Goal: Task Accomplishment & Management: Use online tool/utility

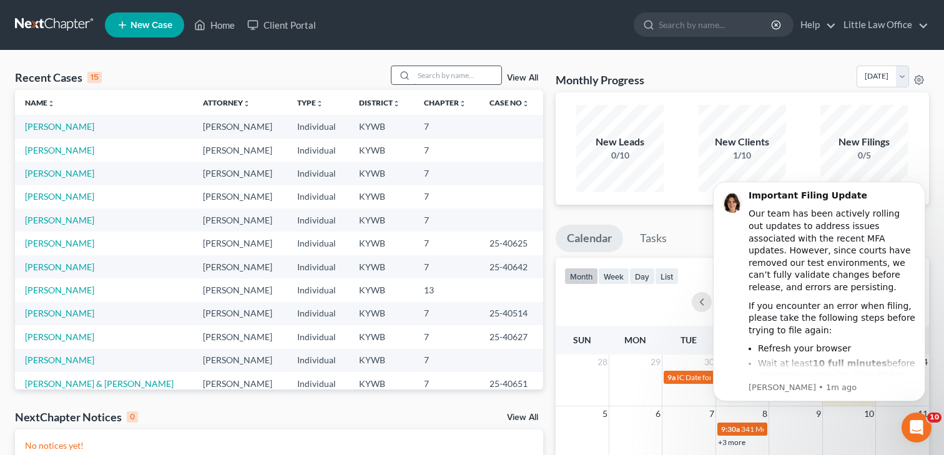
scroll to position [6, 0]
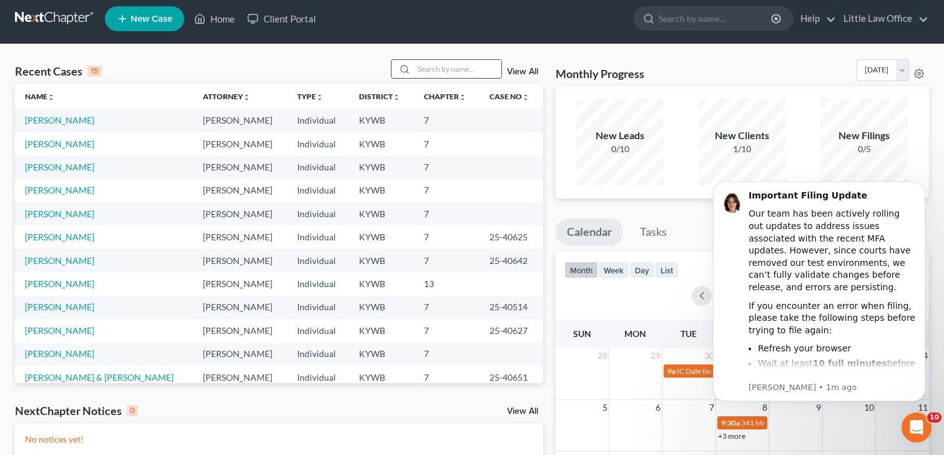
click at [451, 71] on input "search" at bounding box center [457, 69] width 87 height 18
type input "[PERSON_NAME]"
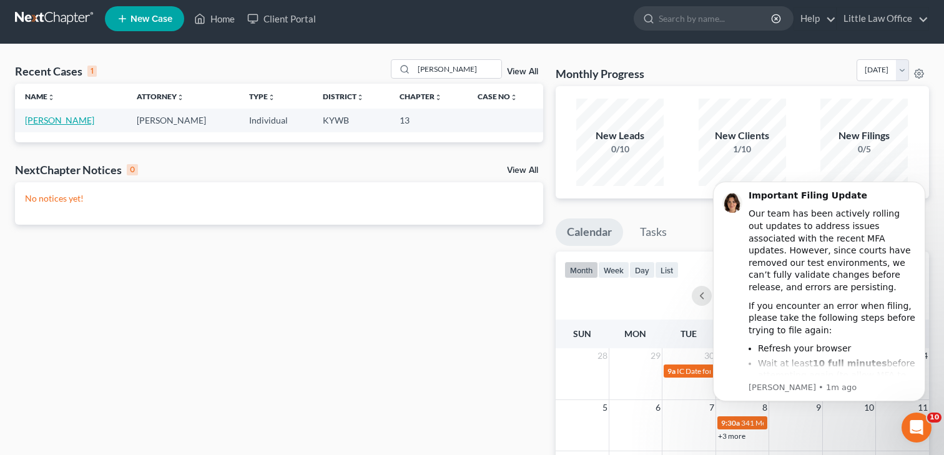
click at [43, 121] on link "[PERSON_NAME]" at bounding box center [59, 120] width 69 height 11
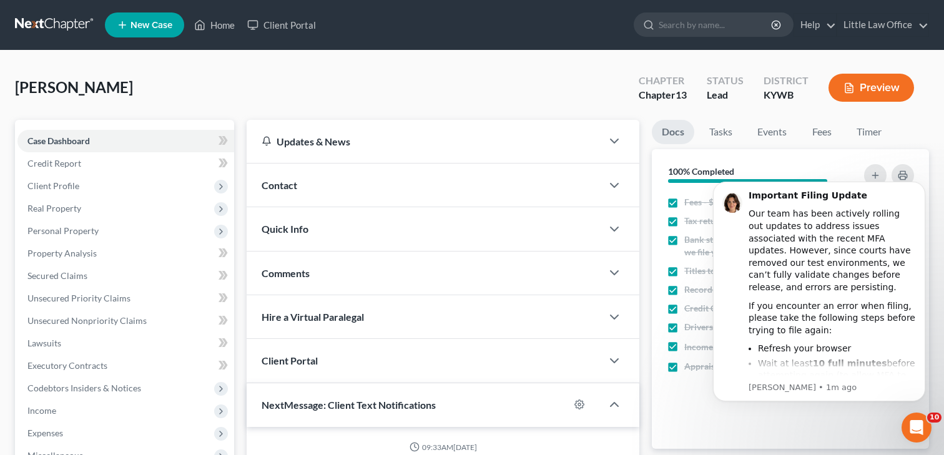
scroll to position [165, 0]
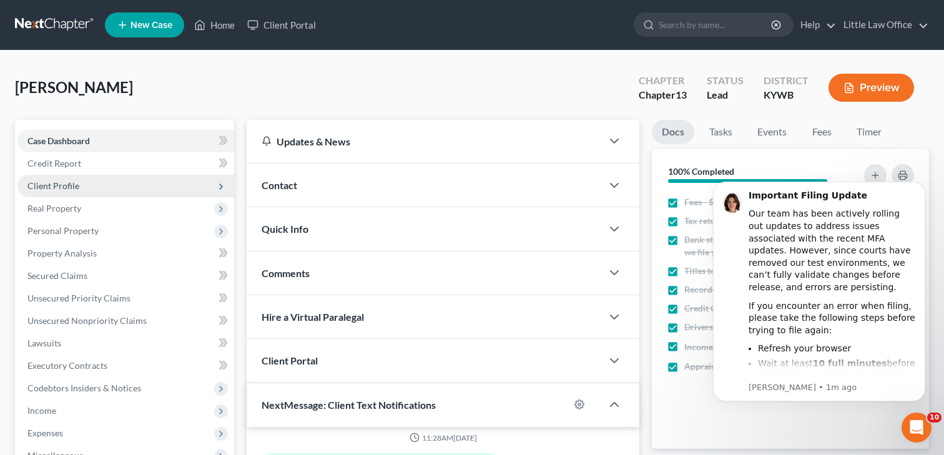
click at [76, 190] on span "Client Profile" at bounding box center [125, 186] width 217 height 22
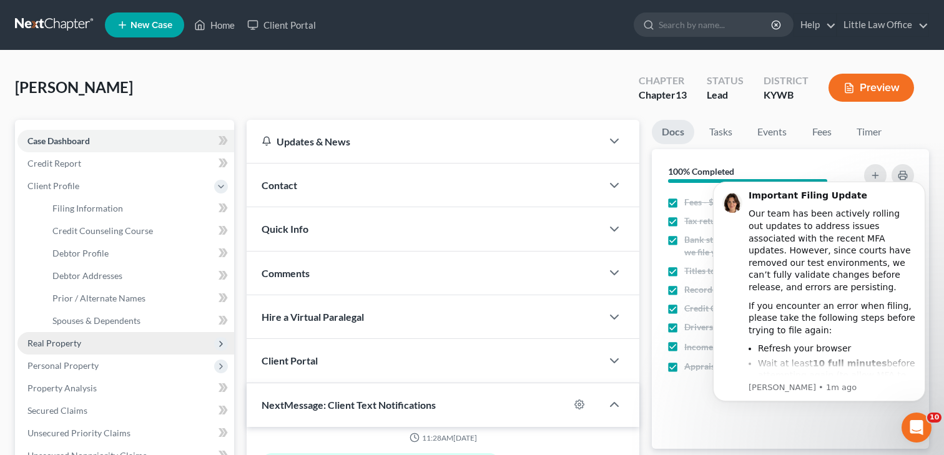
click at [74, 341] on span "Real Property" at bounding box center [54, 343] width 54 height 11
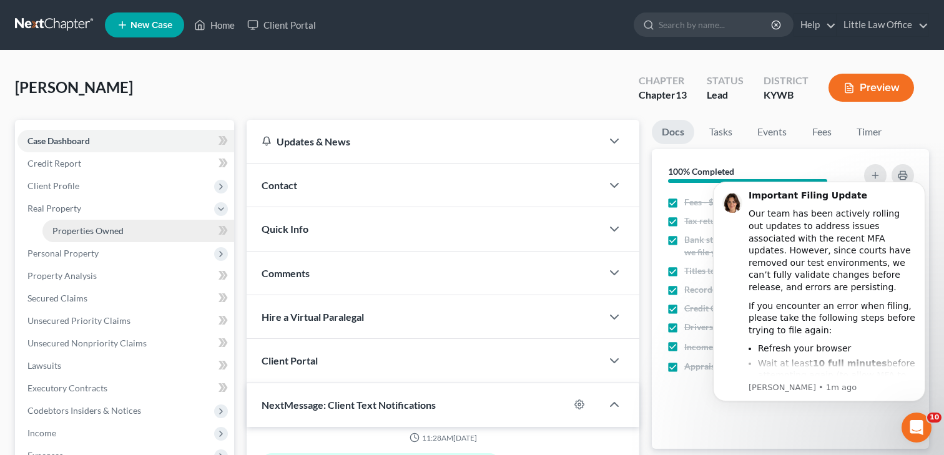
click at [122, 225] on span "Properties Owned" at bounding box center [87, 230] width 71 height 11
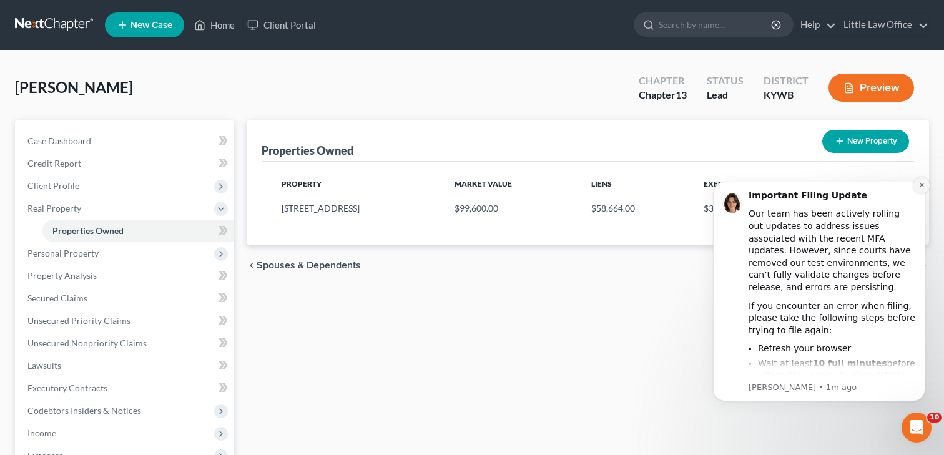
click at [922, 180] on button "Dismiss notification" at bounding box center [921, 185] width 16 height 16
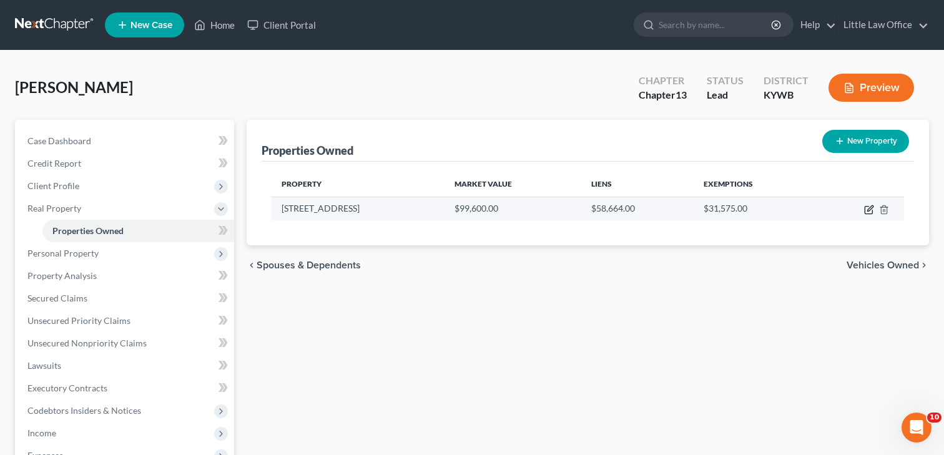
click at [869, 210] on icon "button" at bounding box center [870, 208] width 6 height 6
select select "18"
select select "0"
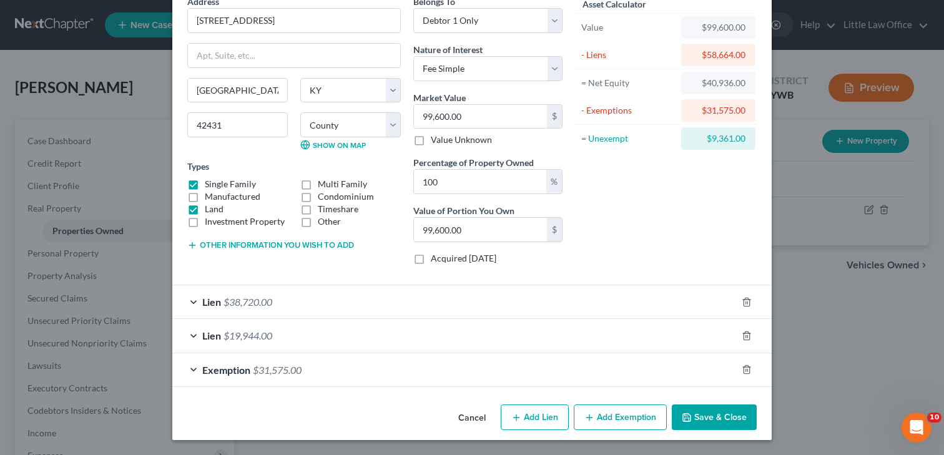
scroll to position [59, 0]
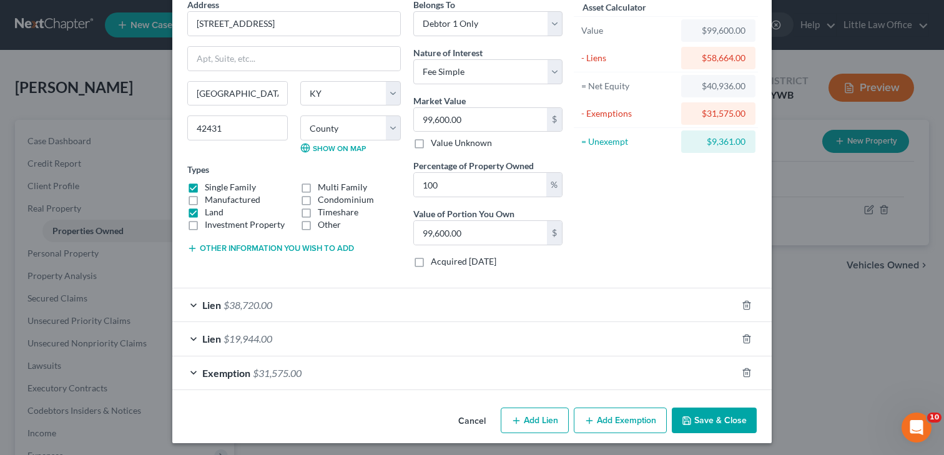
click at [468, 420] on button "Cancel" at bounding box center [471, 421] width 47 height 25
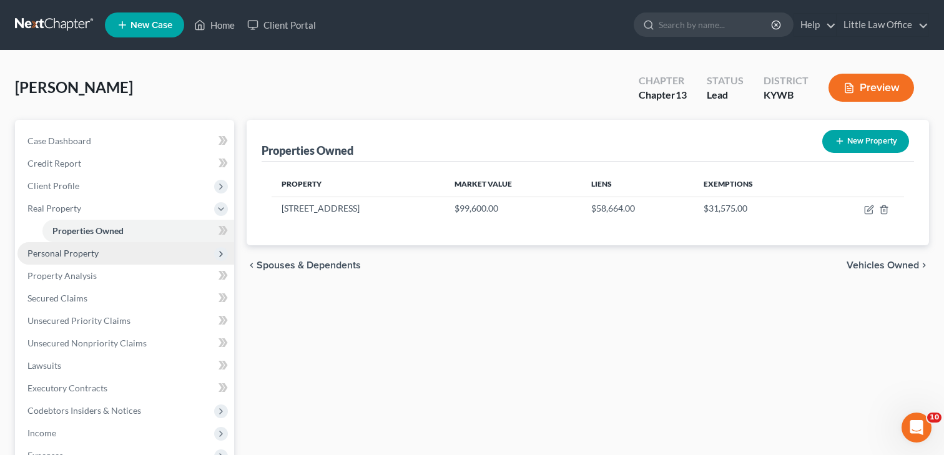
click at [87, 258] on span "Personal Property" at bounding box center [125, 253] width 217 height 22
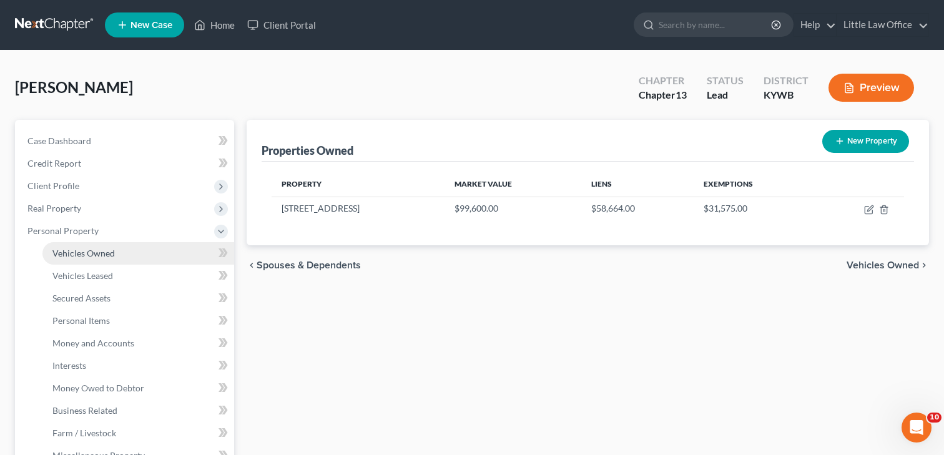
click at [92, 256] on span "Vehicles Owned" at bounding box center [83, 253] width 62 height 11
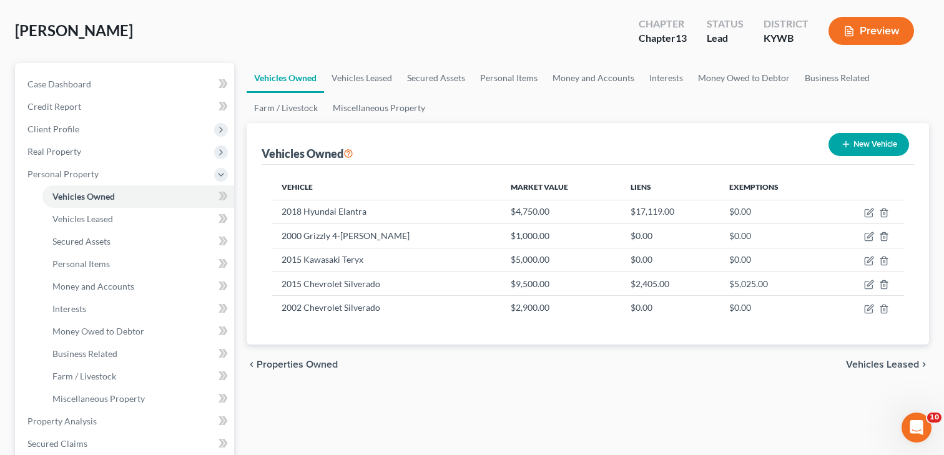
scroll to position [57, 0]
click at [375, 74] on link "Vehicles Leased" at bounding box center [362, 77] width 76 height 30
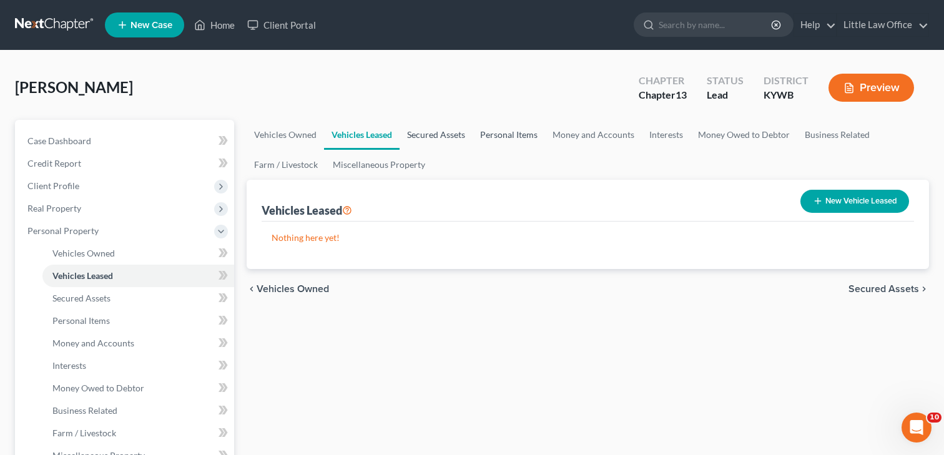
drag, startPoint x: 448, startPoint y: 135, endPoint x: 511, endPoint y: 134, distance: 63.7
click at [448, 135] on link "Secured Assets" at bounding box center [436, 135] width 73 height 30
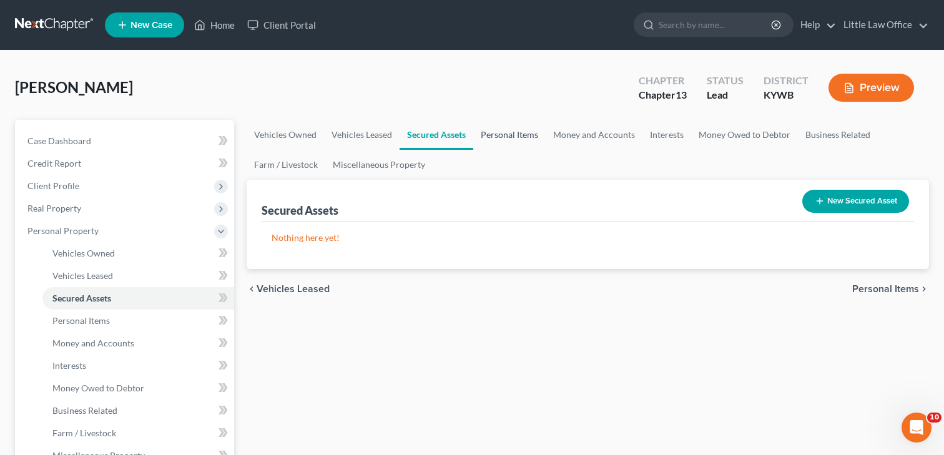
click at [511, 134] on link "Personal Items" at bounding box center [509, 135] width 72 height 30
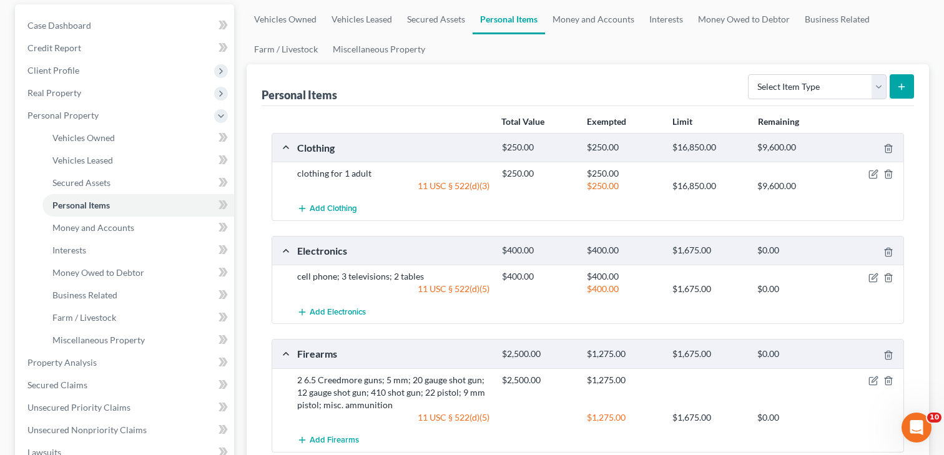
scroll to position [79, 0]
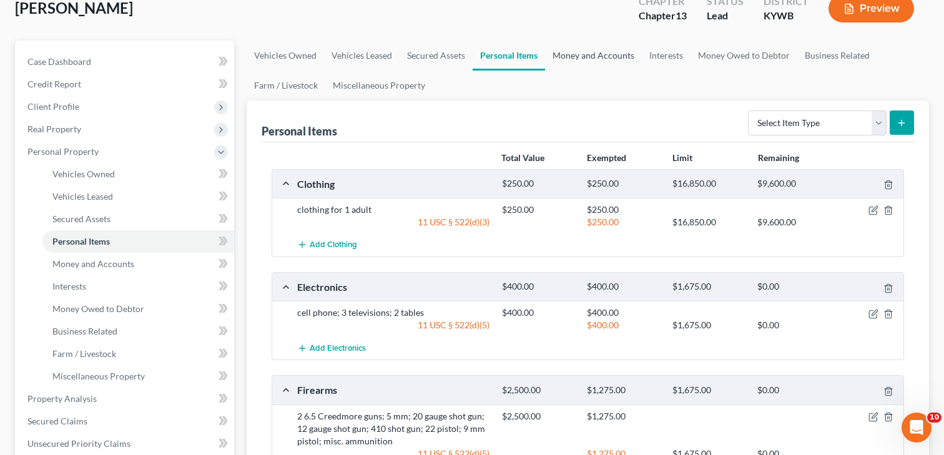
click at [574, 58] on link "Money and Accounts" at bounding box center [593, 56] width 97 height 30
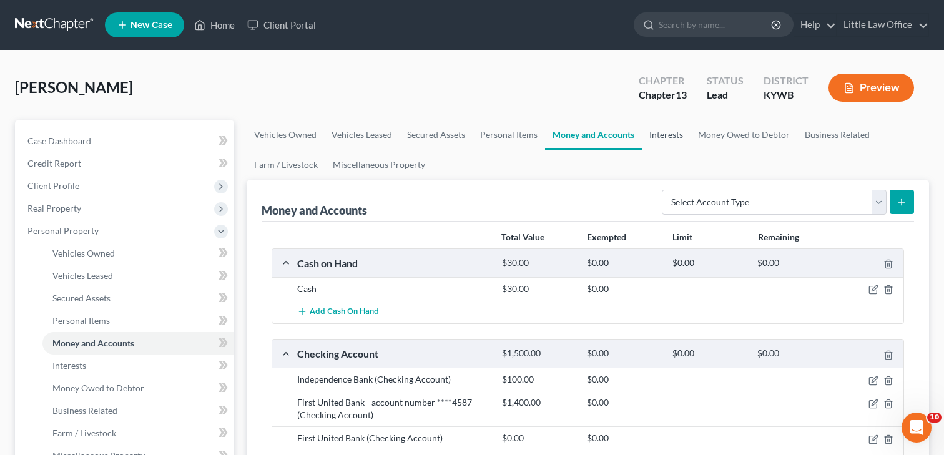
click at [672, 130] on link "Interests" at bounding box center [666, 135] width 49 height 30
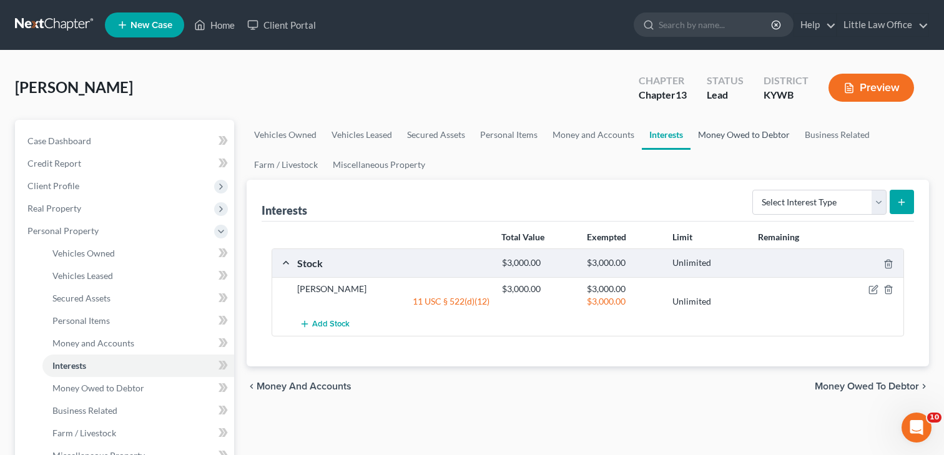
click at [740, 132] on link "Money Owed to Debtor" at bounding box center [744, 135] width 107 height 30
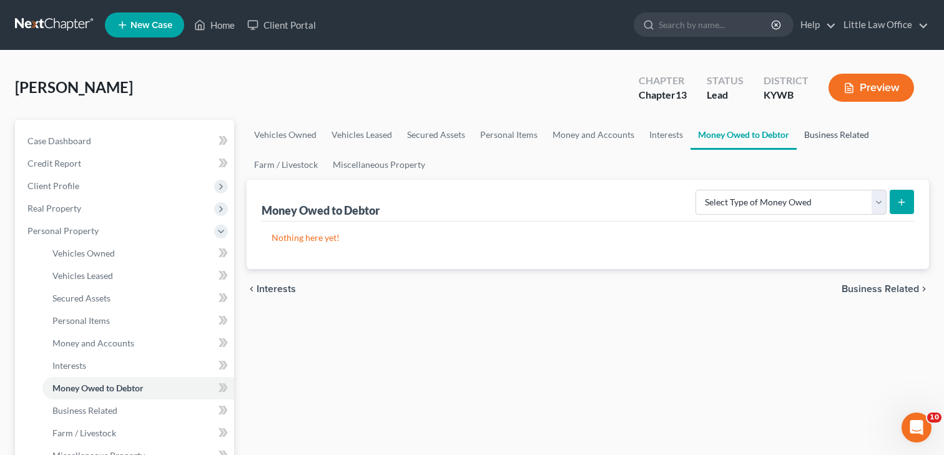
click at [835, 130] on link "Business Related" at bounding box center [837, 135] width 80 height 30
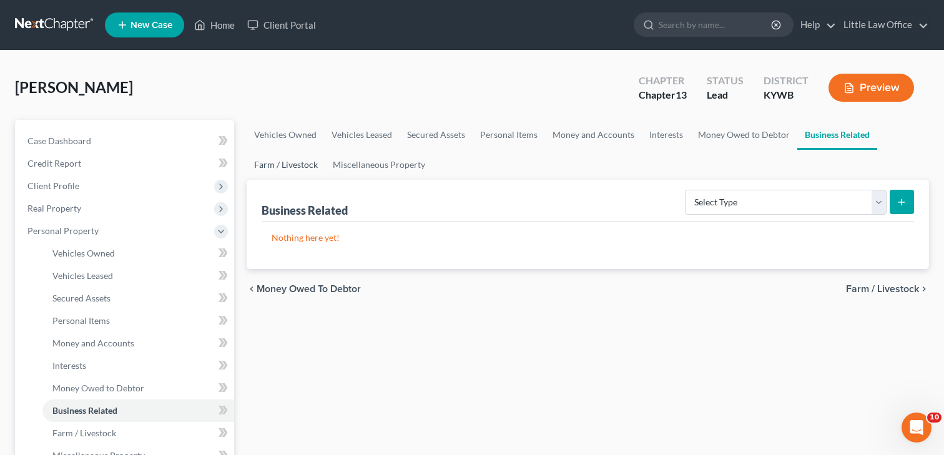
click at [258, 169] on link "Farm / Livestock" at bounding box center [286, 165] width 79 height 30
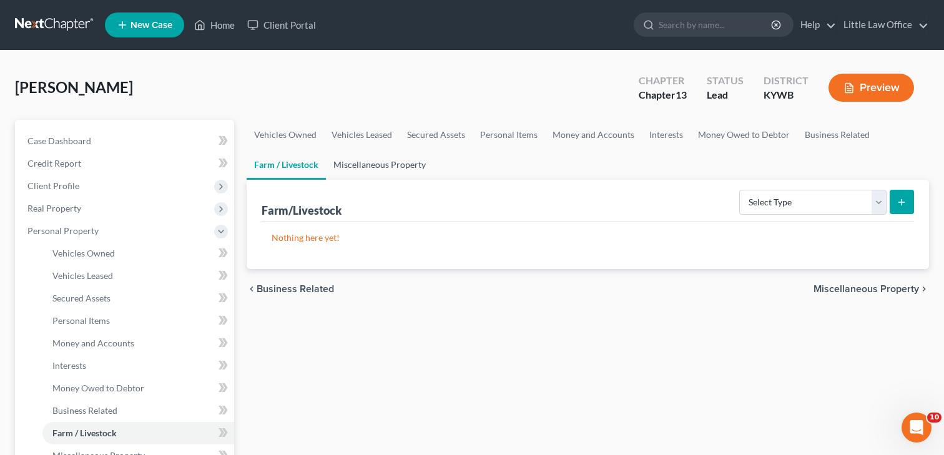
click at [365, 160] on link "Miscellaneous Property" at bounding box center [379, 165] width 107 height 30
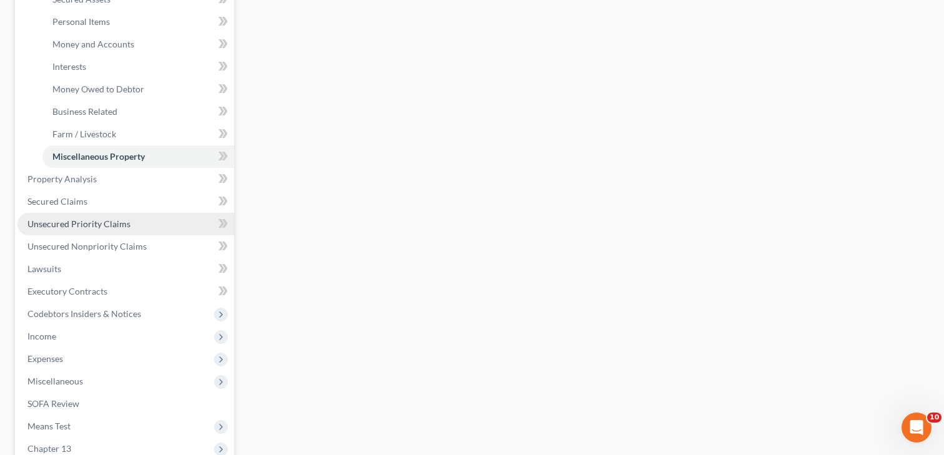
scroll to position [317, 0]
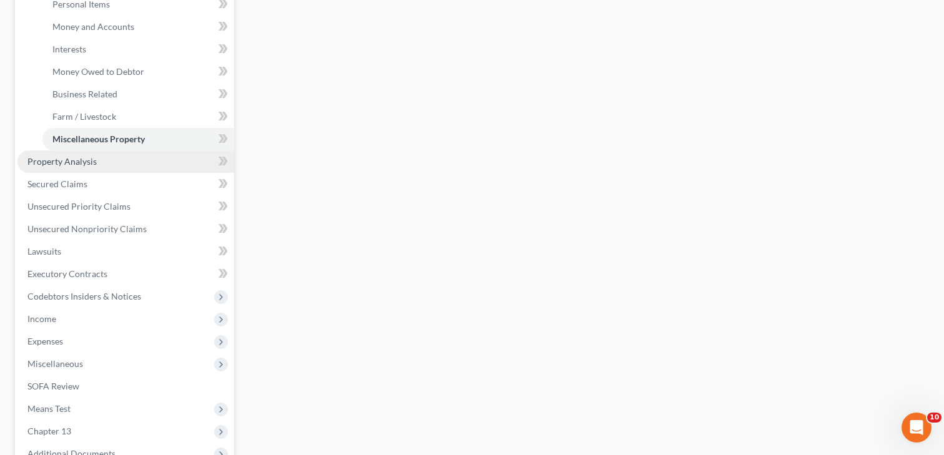
click at [87, 164] on span "Property Analysis" at bounding box center [61, 161] width 69 height 11
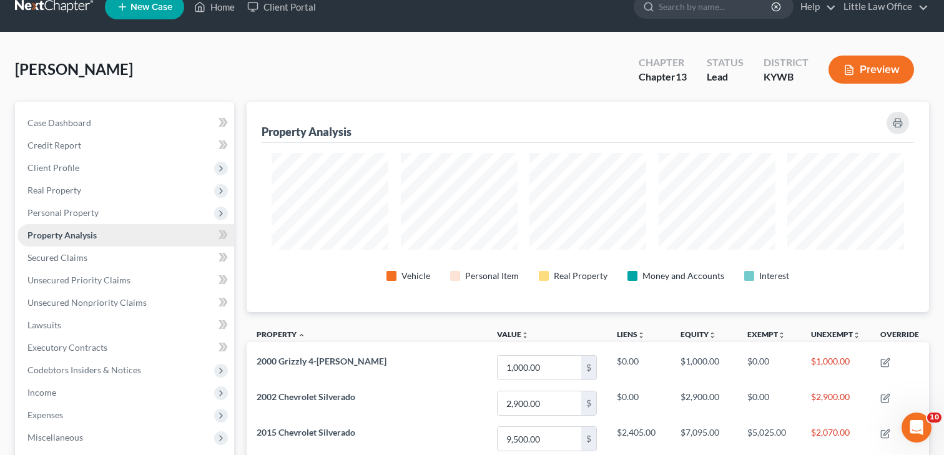
scroll to position [17, 0]
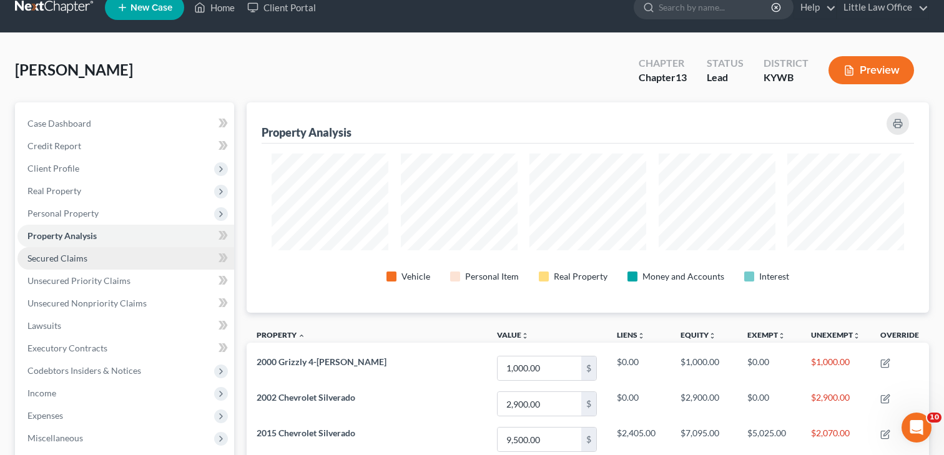
click at [86, 260] on span "Secured Claims" at bounding box center [57, 258] width 60 height 11
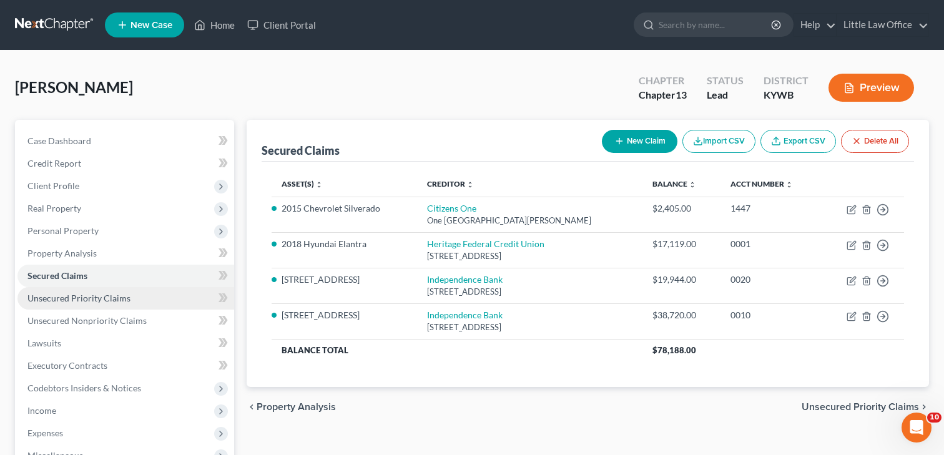
click at [106, 300] on span "Unsecured Priority Claims" at bounding box center [78, 298] width 103 height 11
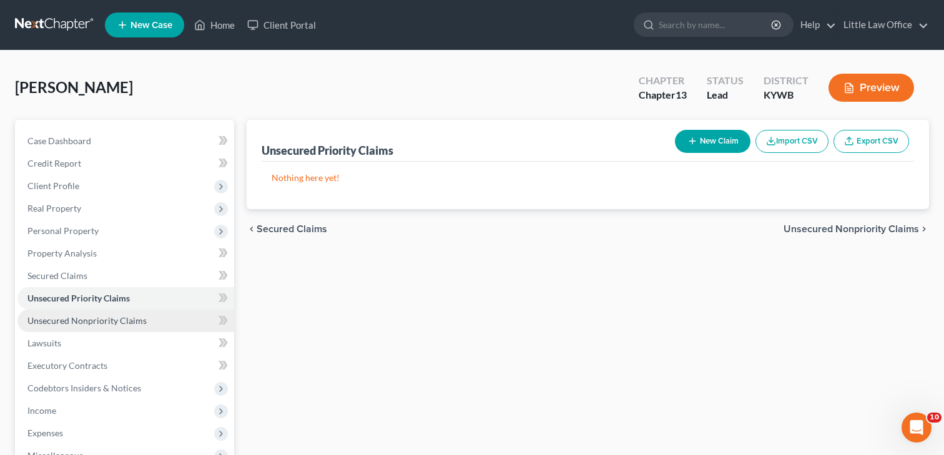
click at [91, 323] on span "Unsecured Nonpriority Claims" at bounding box center [86, 320] width 119 height 11
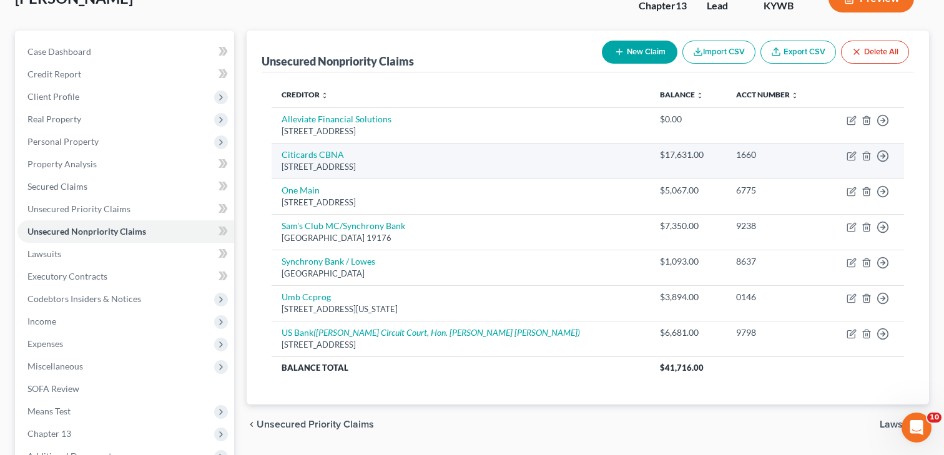
scroll to position [103, 0]
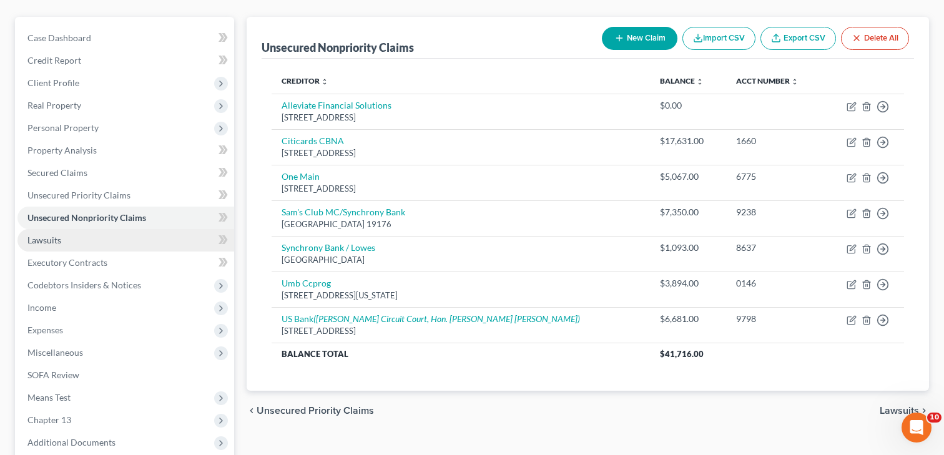
click at [61, 236] on link "Lawsuits" at bounding box center [125, 240] width 217 height 22
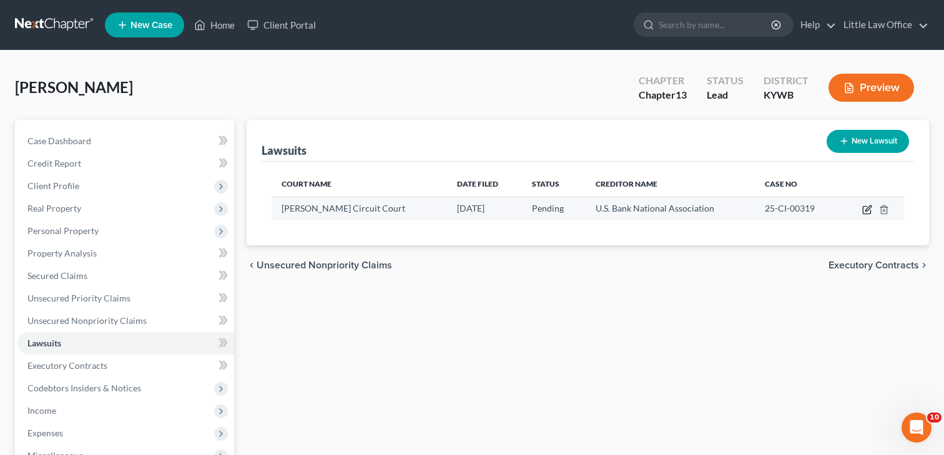
click at [868, 207] on icon "button" at bounding box center [868, 208] width 6 height 6
select select "18"
select select "0"
select select "4"
select select "18"
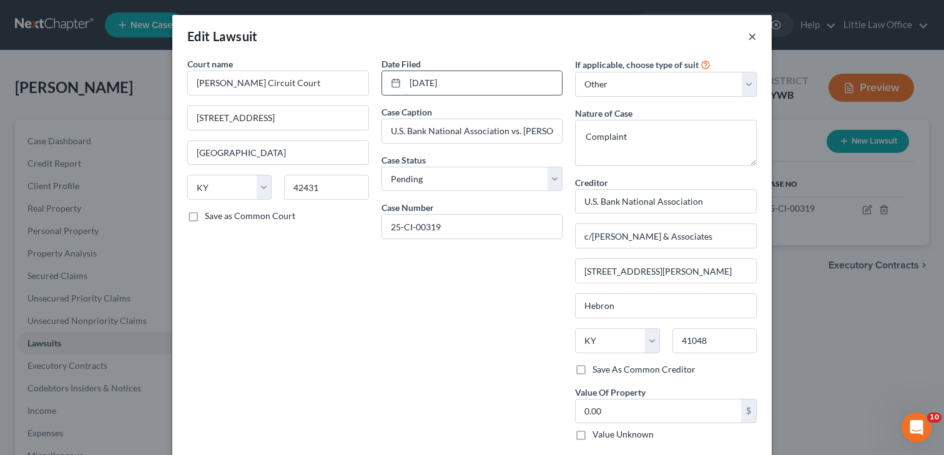
drag, startPoint x: 750, startPoint y: 34, endPoint x: 509, endPoint y: 89, distance: 247.3
click at [750, 34] on button "×" at bounding box center [752, 36] width 9 height 15
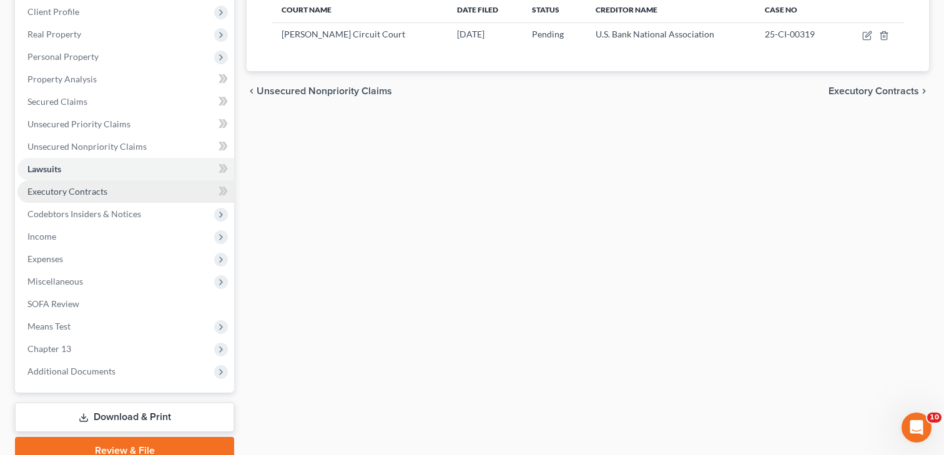
click at [73, 191] on span "Executory Contracts" at bounding box center [67, 191] width 80 height 11
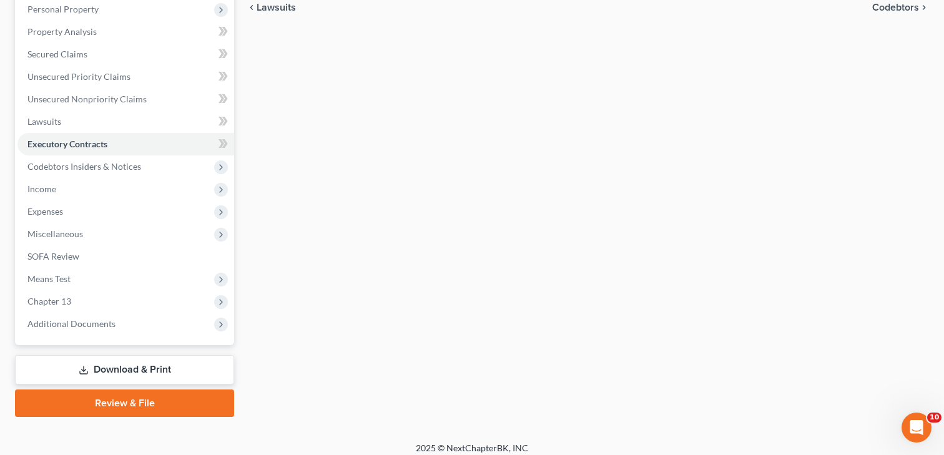
scroll to position [230, 0]
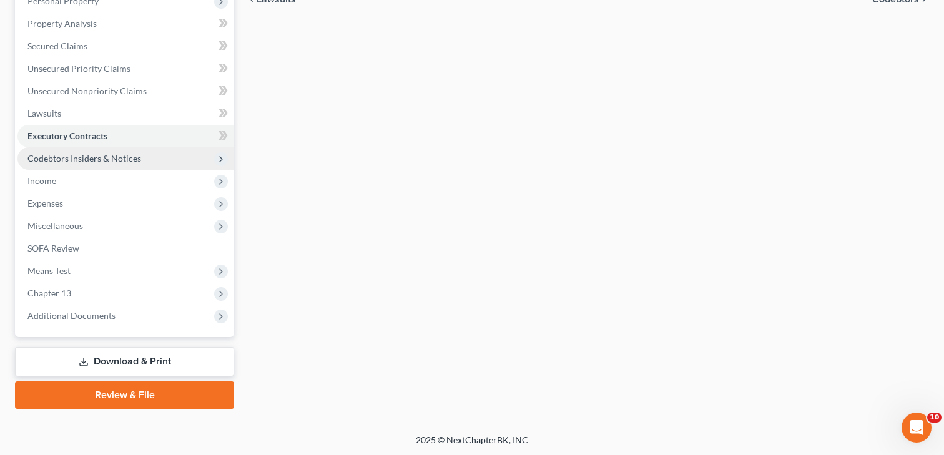
click at [94, 160] on span "Codebtors Insiders & Notices" at bounding box center [84, 158] width 114 height 11
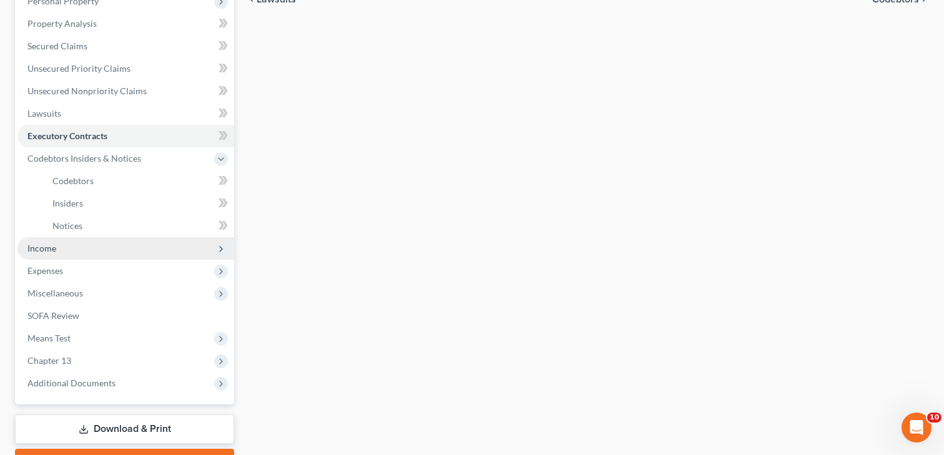
click at [47, 254] on span "Income" at bounding box center [125, 248] width 217 height 22
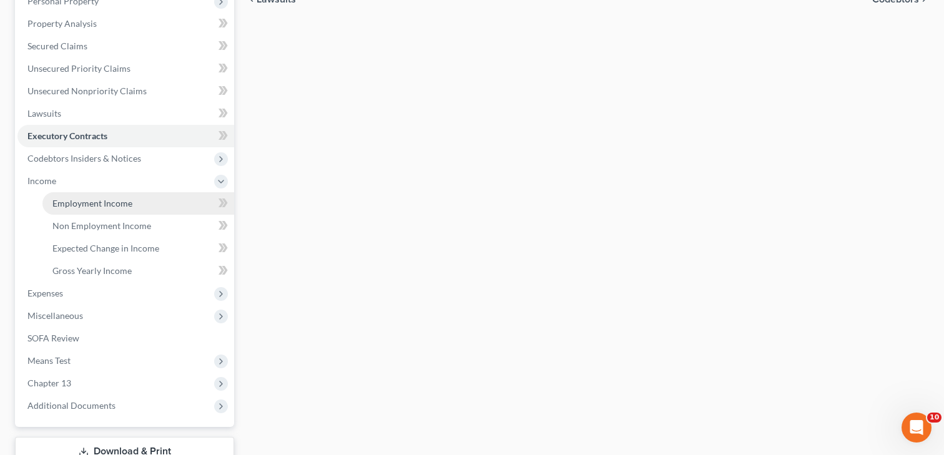
click at [93, 200] on span "Employment Income" at bounding box center [92, 203] width 80 height 11
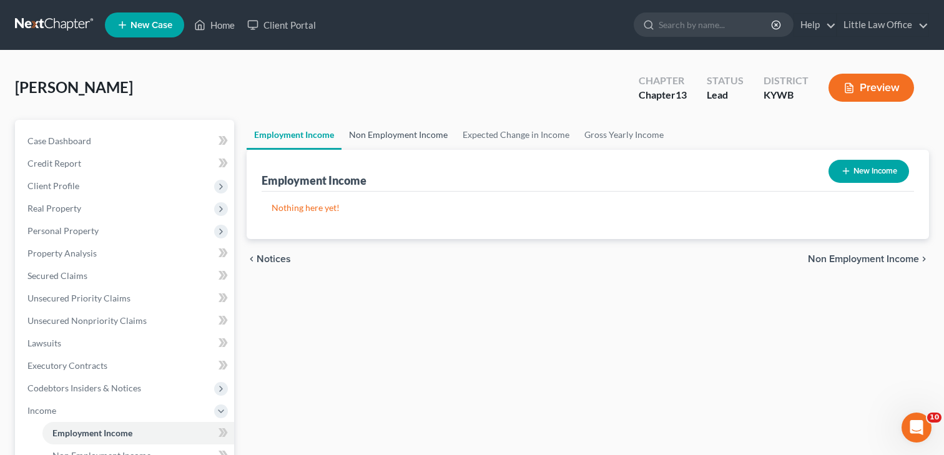
click at [410, 137] on link "Non Employment Income" at bounding box center [399, 135] width 114 height 30
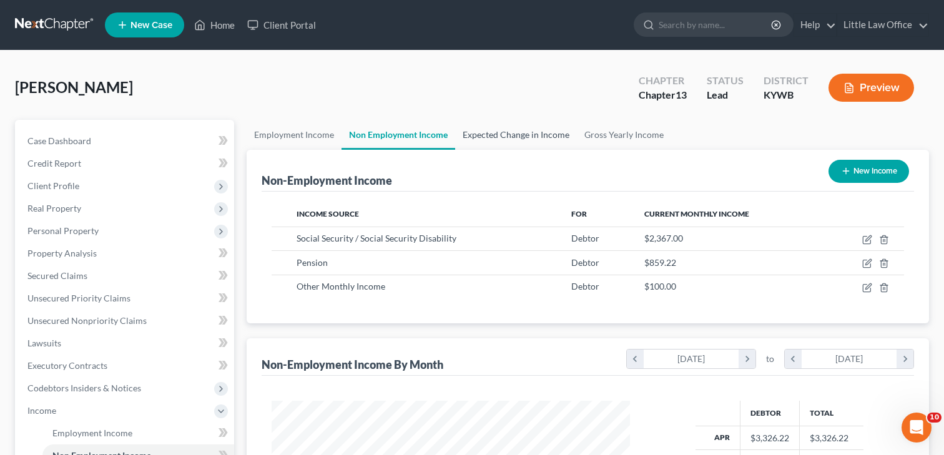
scroll to position [224, 383]
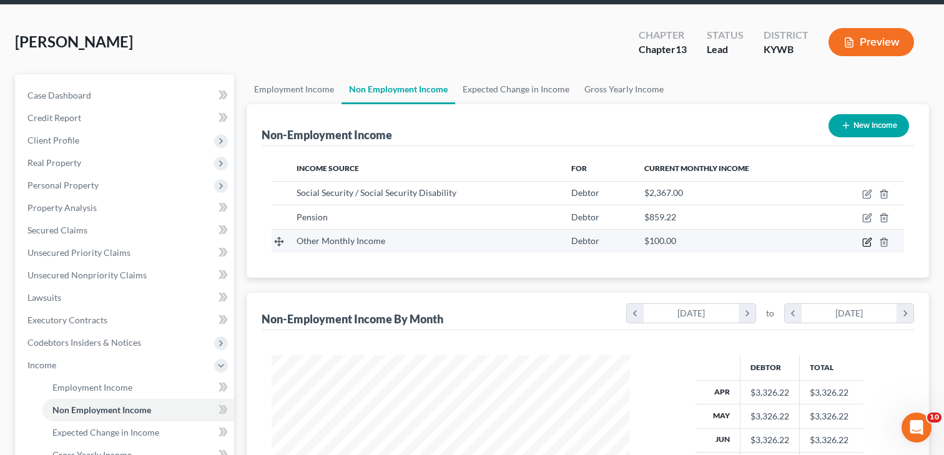
click at [866, 243] on icon "button" at bounding box center [868, 241] width 6 height 6
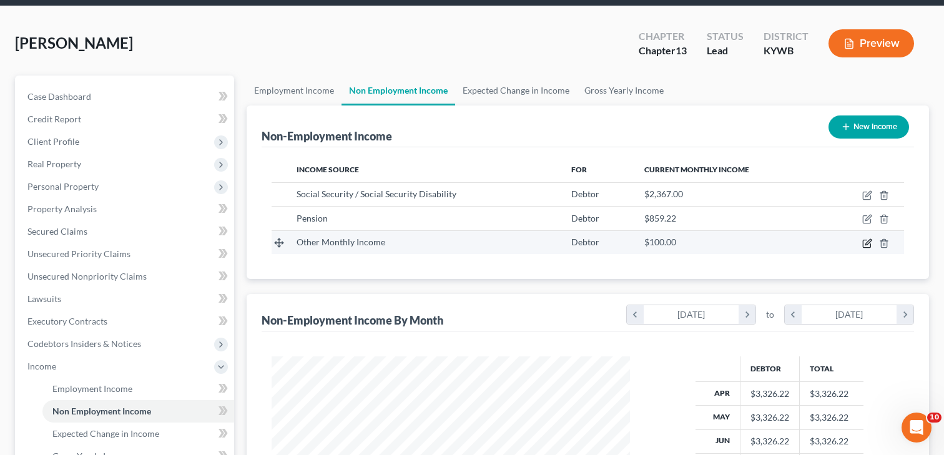
select select "13"
select select "0"
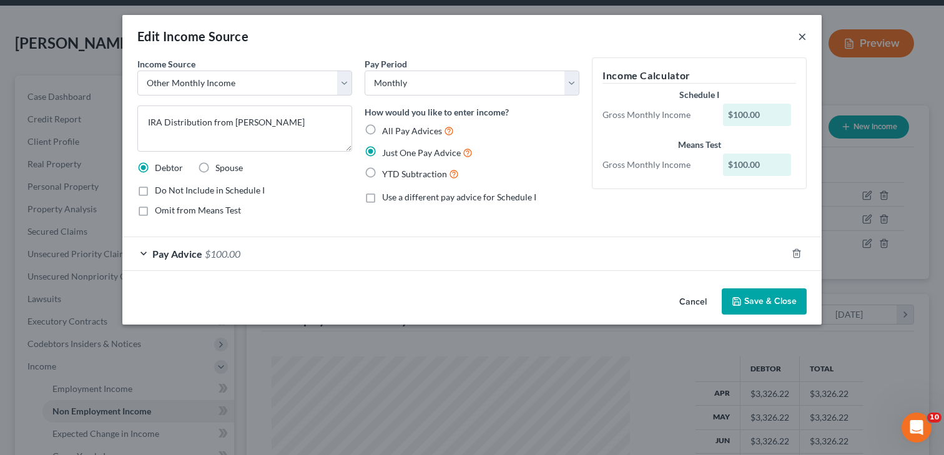
click at [803, 35] on button "×" at bounding box center [802, 36] width 9 height 15
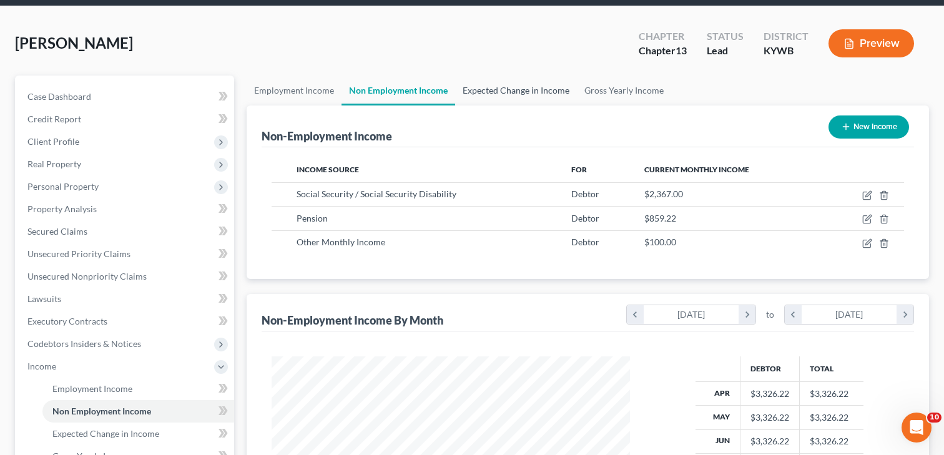
click at [507, 87] on link "Expected Change in Income" at bounding box center [516, 91] width 122 height 30
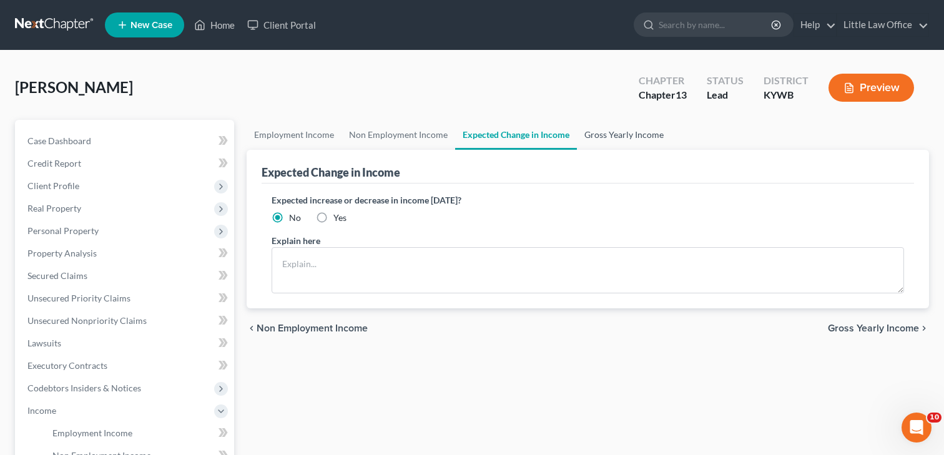
click at [616, 126] on link "Gross Yearly Income" at bounding box center [624, 135] width 94 height 30
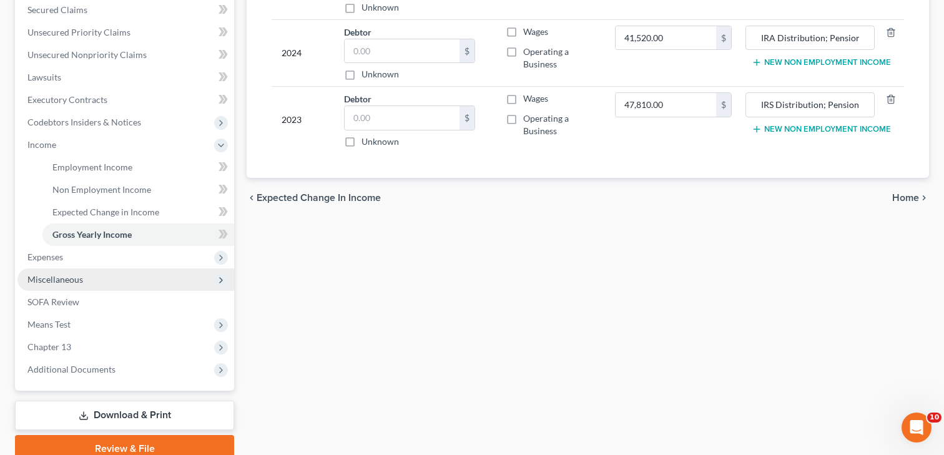
scroll to position [270, 0]
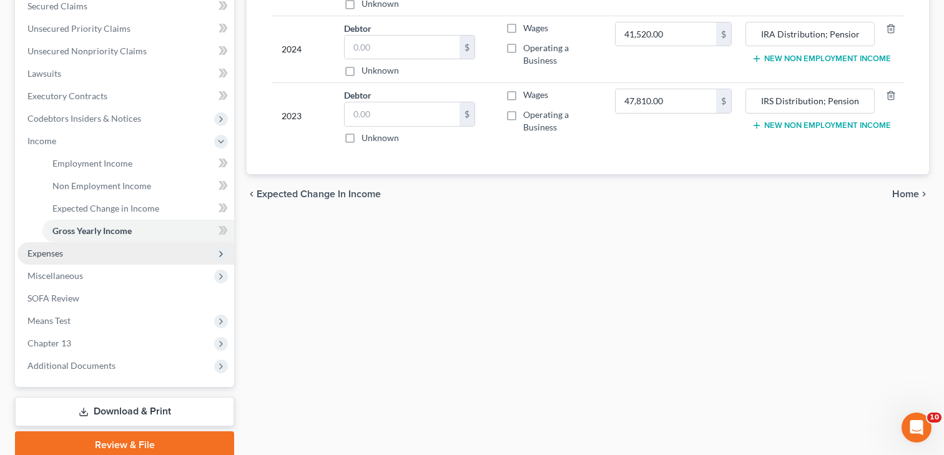
click at [44, 253] on span "Expenses" at bounding box center [45, 253] width 36 height 11
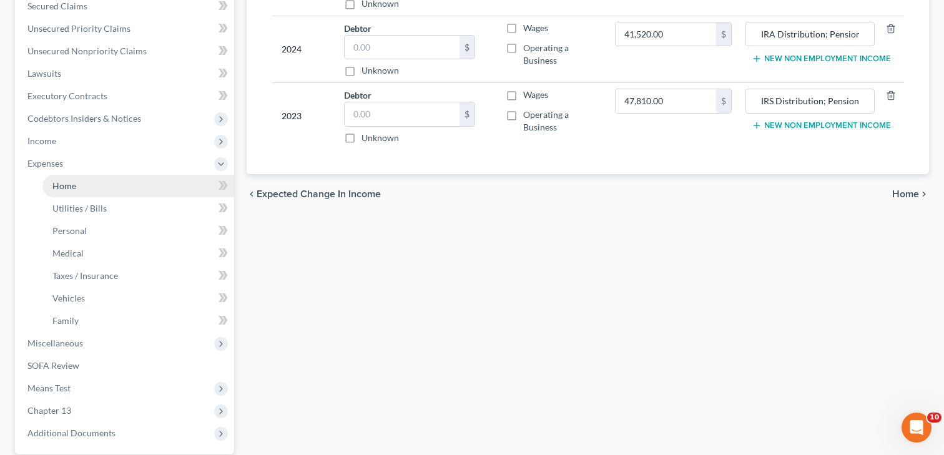
click at [57, 180] on span "Home" at bounding box center [64, 185] width 24 height 11
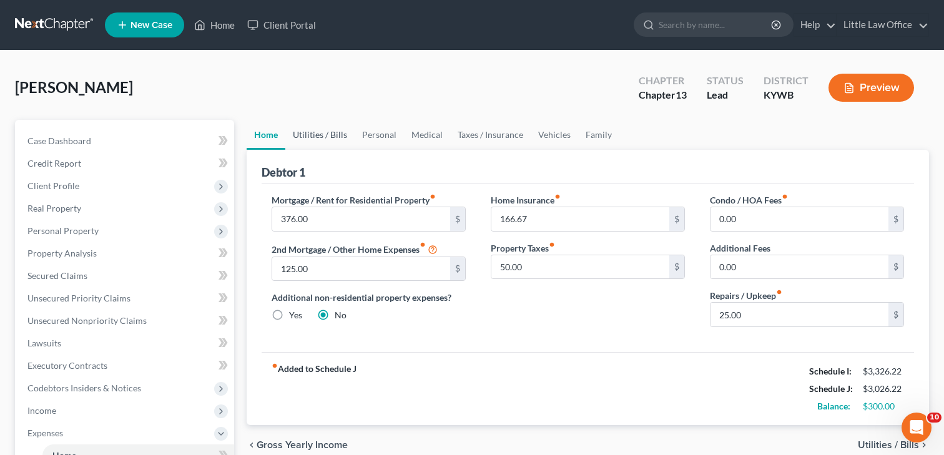
click at [318, 132] on link "Utilities / Bills" at bounding box center [319, 135] width 69 height 30
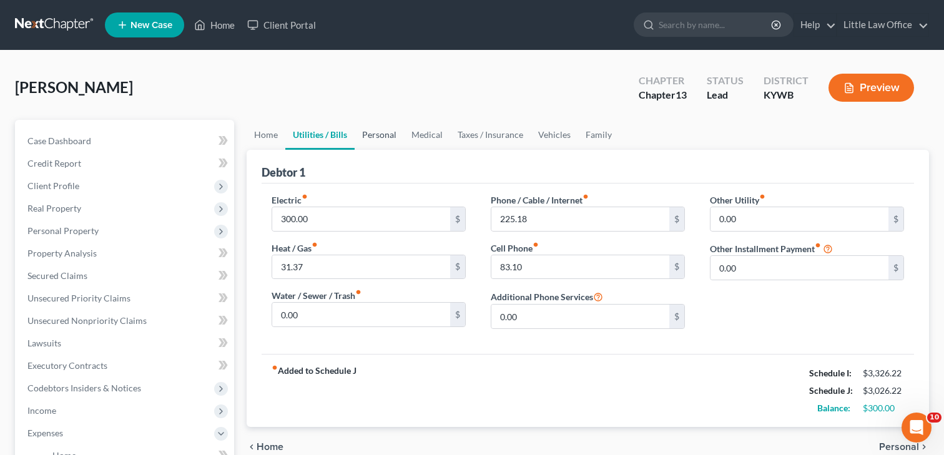
click at [364, 135] on link "Personal" at bounding box center [379, 135] width 49 height 30
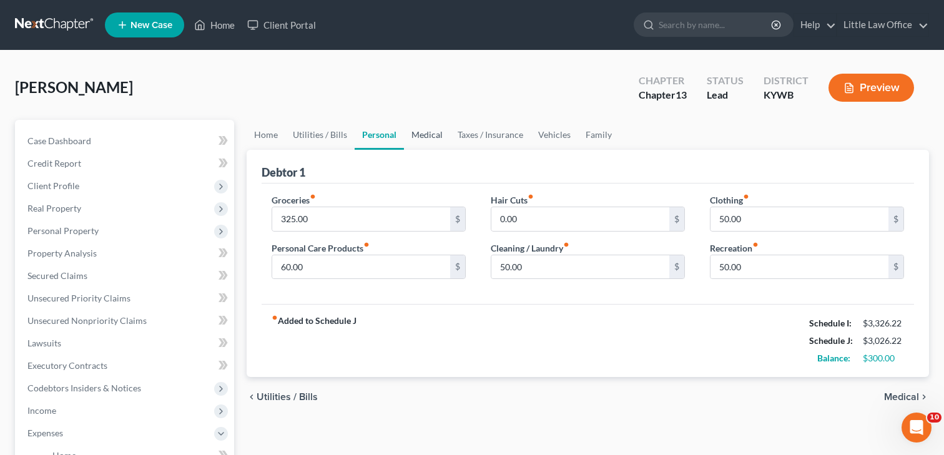
click at [434, 134] on link "Medical" at bounding box center [427, 135] width 46 height 30
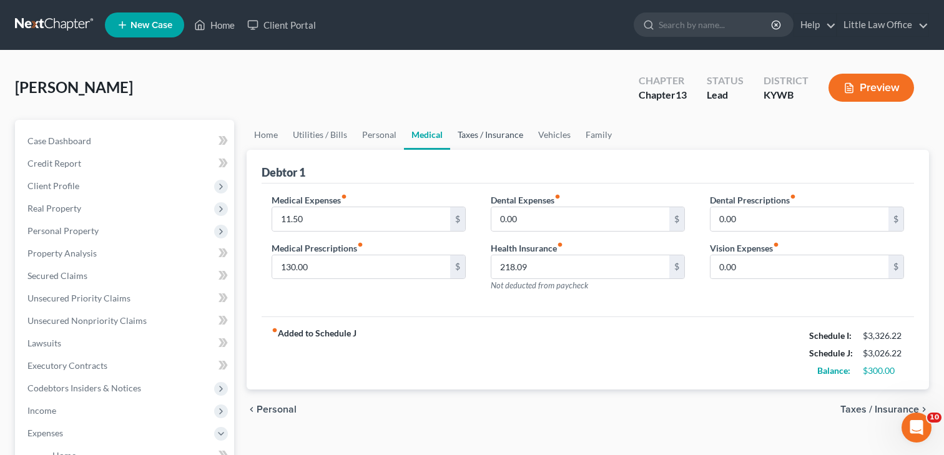
click at [492, 132] on link "Taxes / Insurance" at bounding box center [490, 135] width 81 height 30
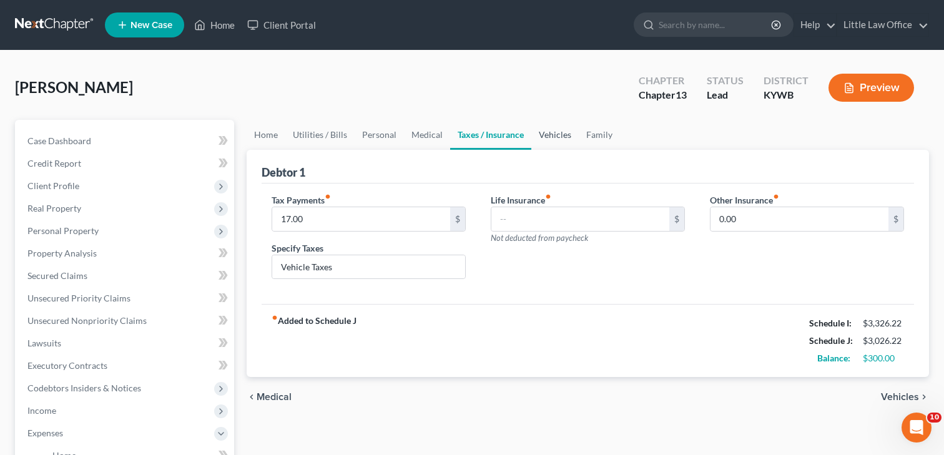
click at [548, 131] on link "Vehicles" at bounding box center [554, 135] width 47 height 30
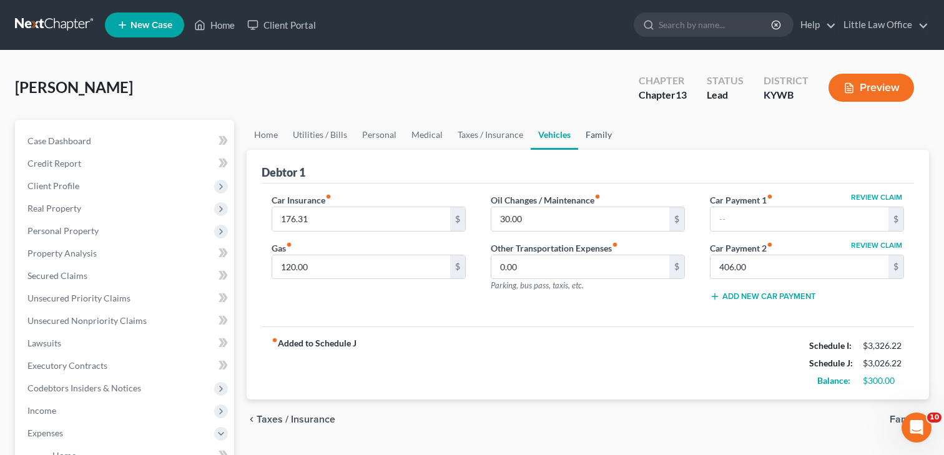
click at [608, 133] on link "Family" at bounding box center [598, 135] width 41 height 30
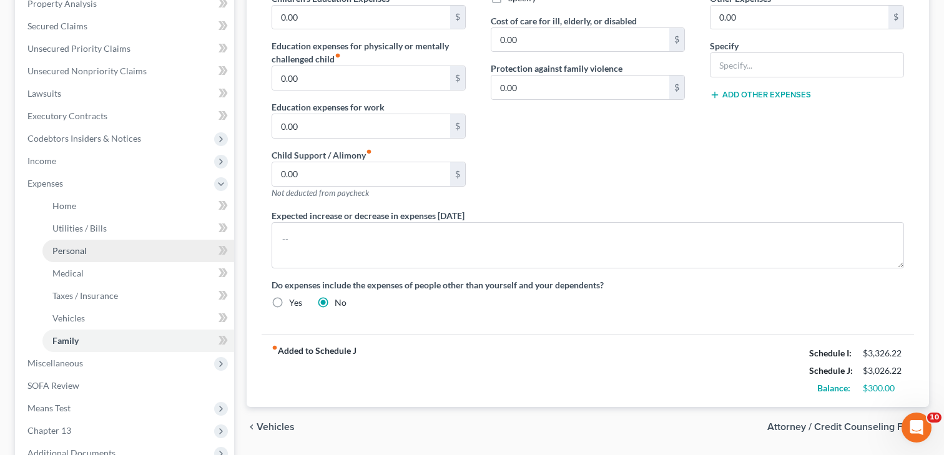
scroll to position [273, 0]
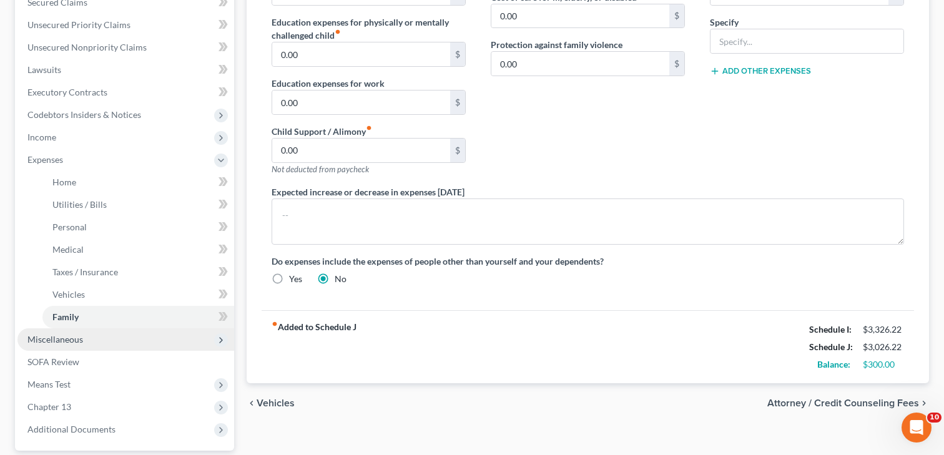
click at [84, 337] on span "Miscellaneous" at bounding box center [125, 339] width 217 height 22
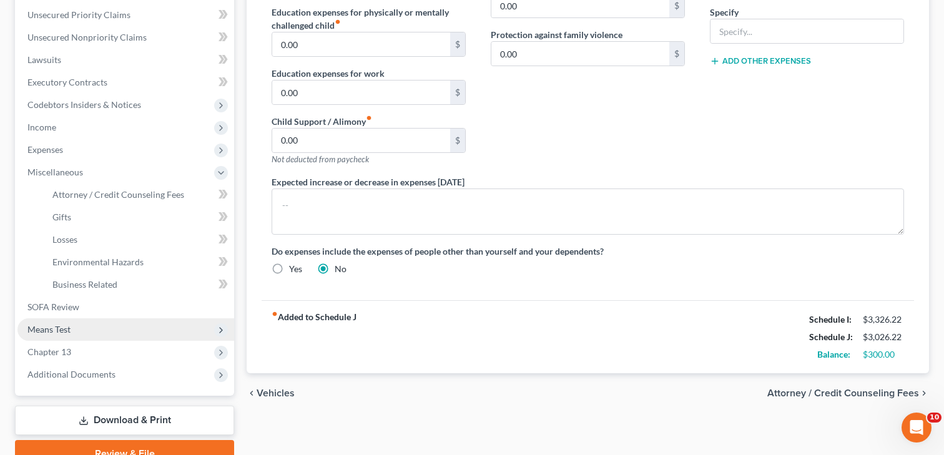
scroll to position [342, 0]
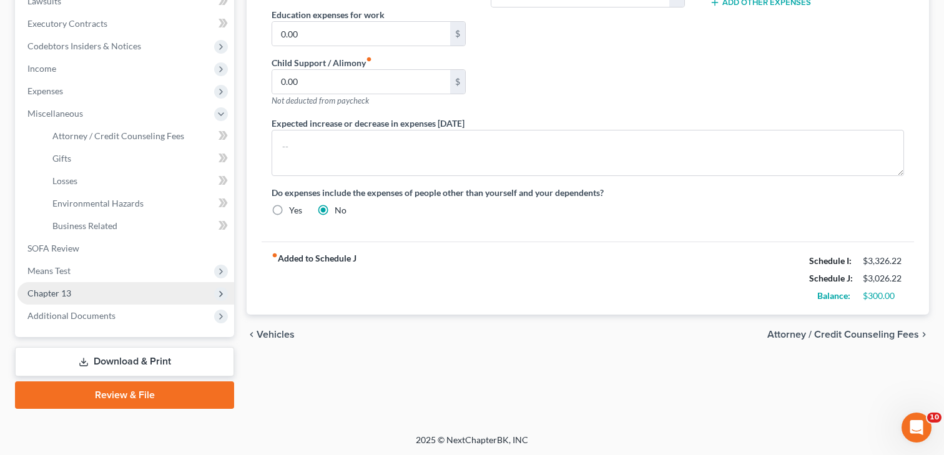
click at [65, 298] on span "Chapter 13" at bounding box center [125, 293] width 217 height 22
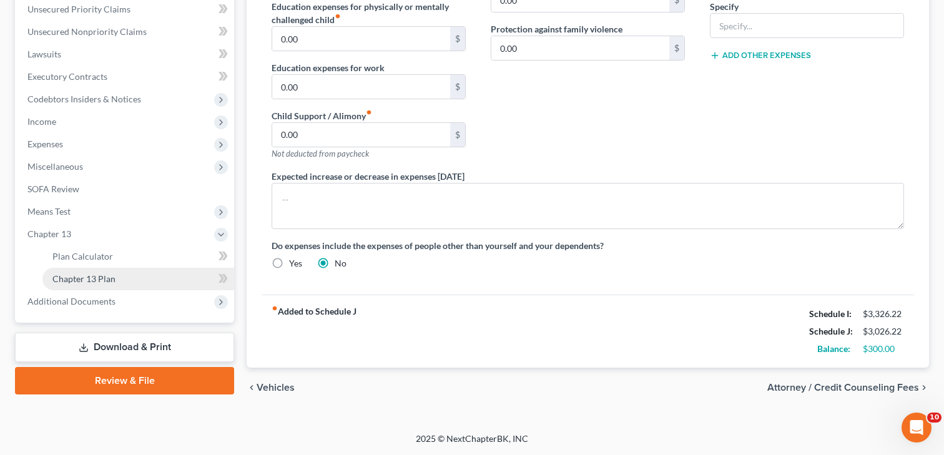
scroll to position [288, 0]
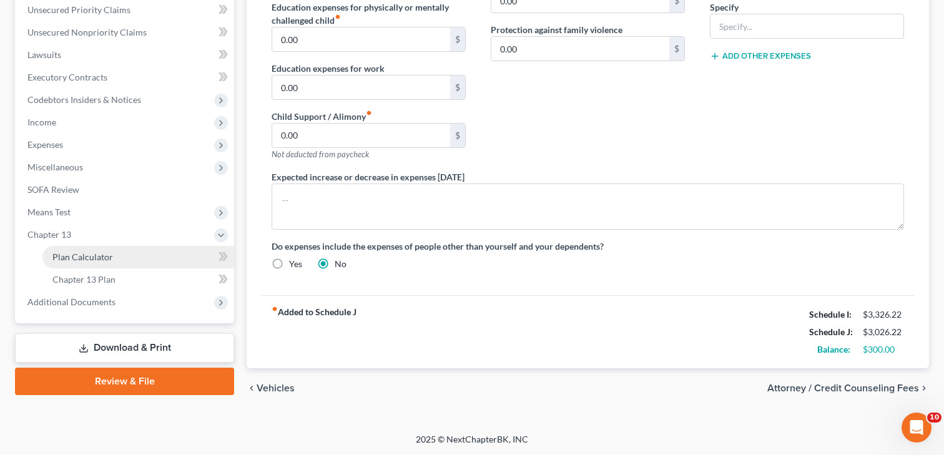
click at [82, 257] on span "Plan Calculator" at bounding box center [82, 257] width 61 height 11
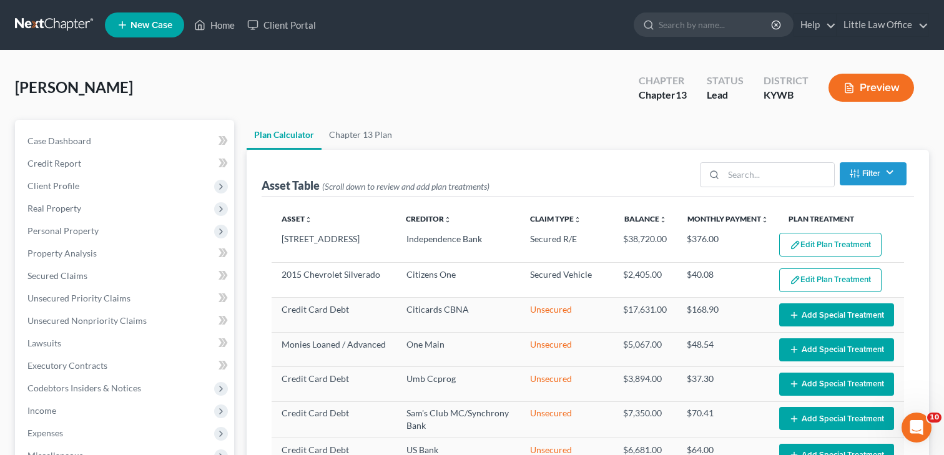
select select "59"
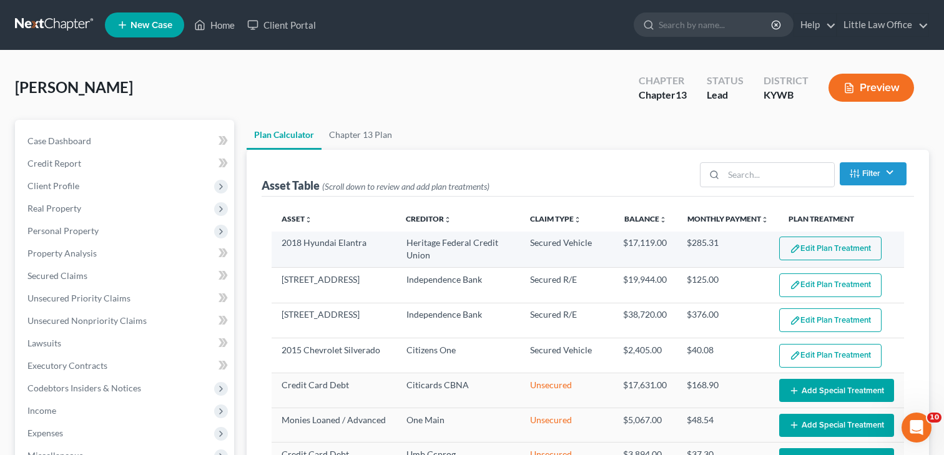
click at [836, 244] on button "Edit Plan Treatment" at bounding box center [830, 249] width 102 height 24
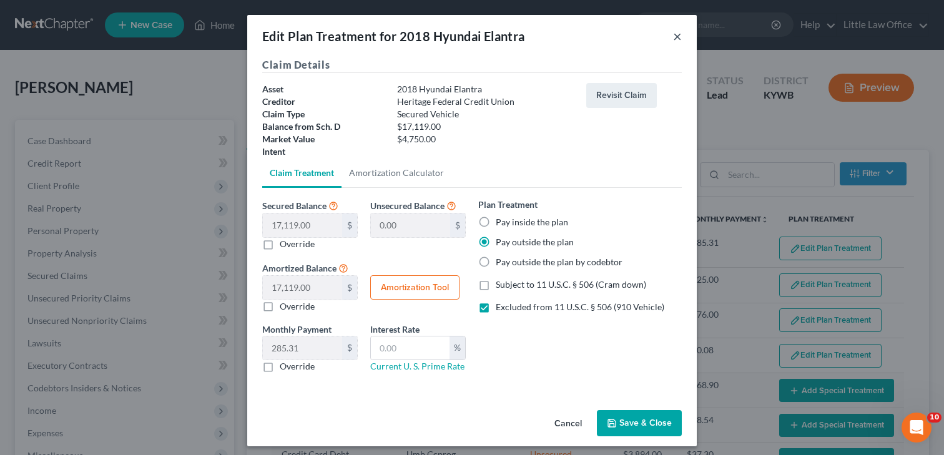
click at [678, 34] on button "×" at bounding box center [677, 36] width 9 height 15
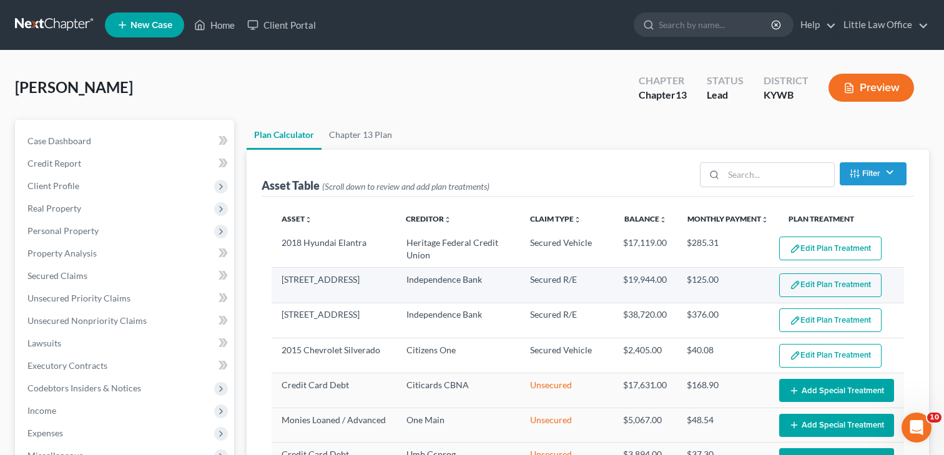
click at [833, 281] on button "Edit Plan Treatment" at bounding box center [830, 285] width 102 height 24
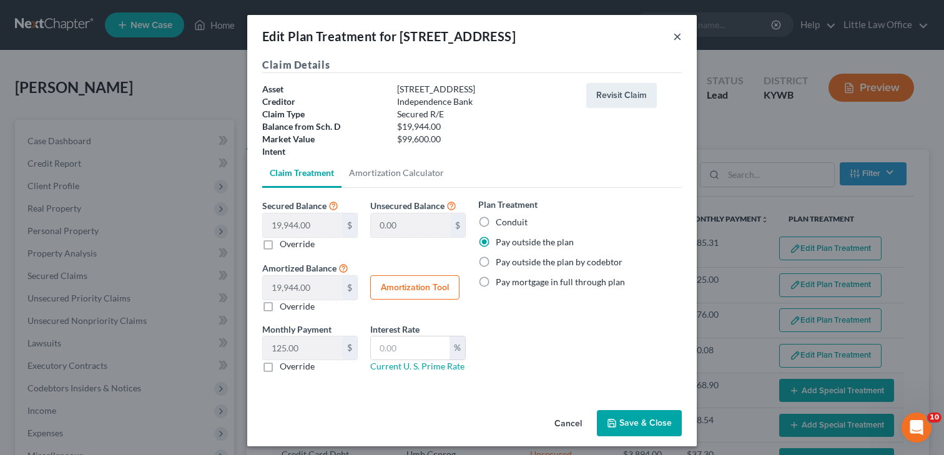
click at [679, 34] on button "×" at bounding box center [677, 36] width 9 height 15
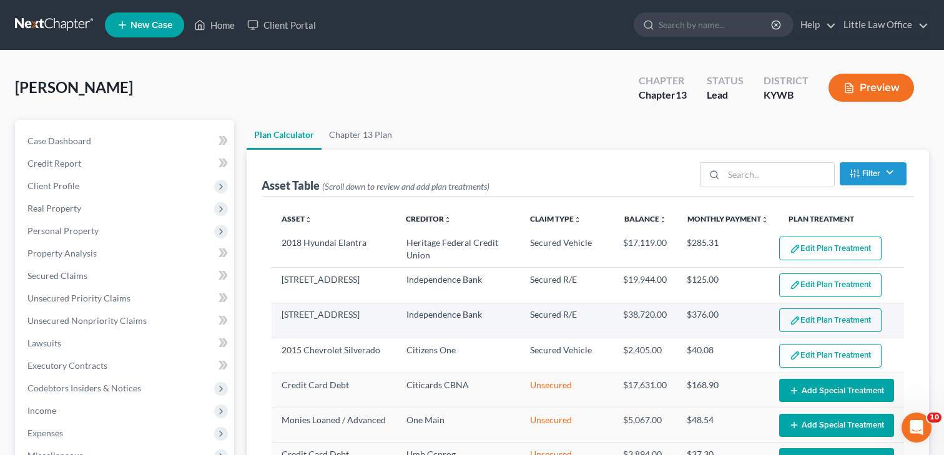
scroll to position [1, 0]
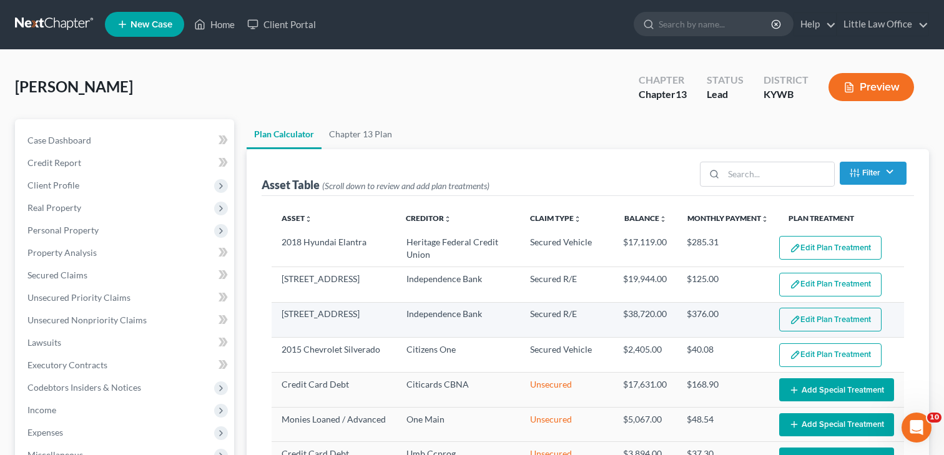
click at [812, 323] on button "Edit Plan Treatment" at bounding box center [830, 320] width 102 height 24
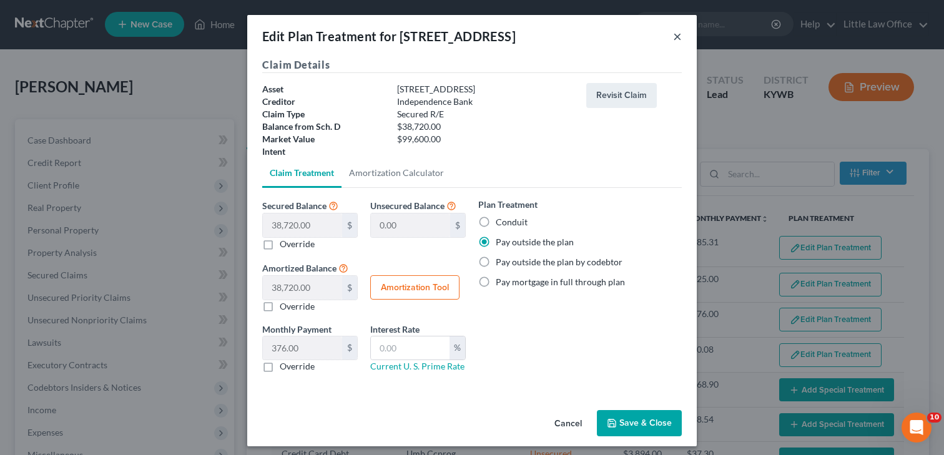
click at [680, 30] on button "×" at bounding box center [677, 36] width 9 height 15
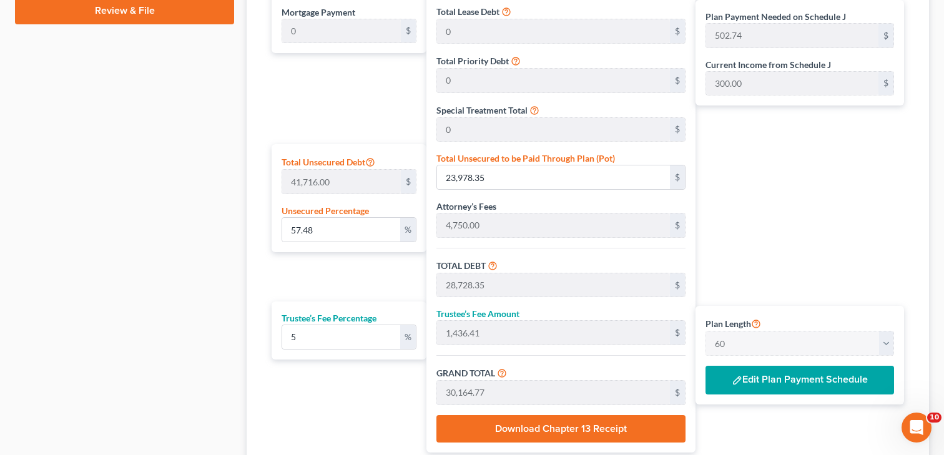
scroll to position [650, 0]
